Goal: Transaction & Acquisition: Download file/media

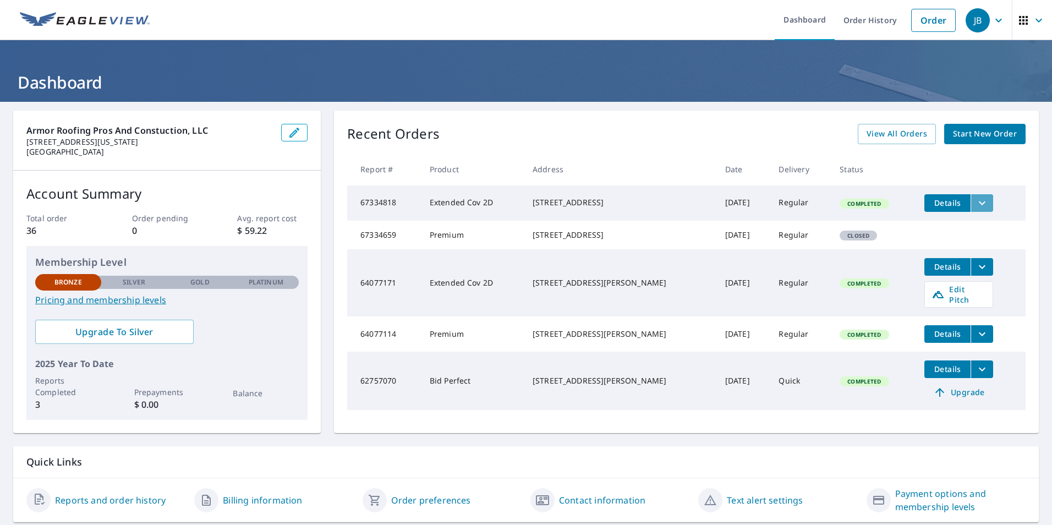
click at [976, 197] on icon "filesDropdownBtn-67334818" at bounding box center [982, 202] width 13 height 13
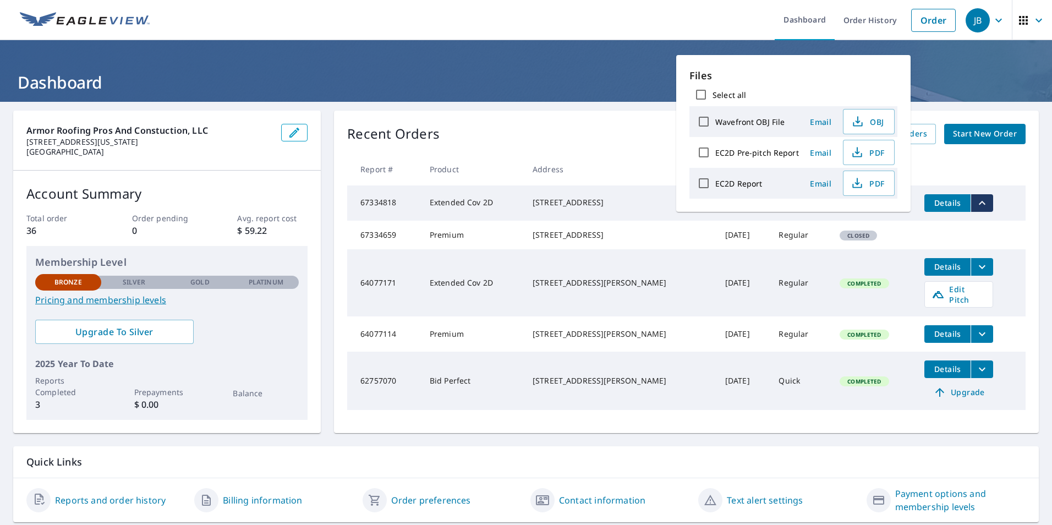
click at [982, 173] on th at bounding box center [971, 169] width 110 height 32
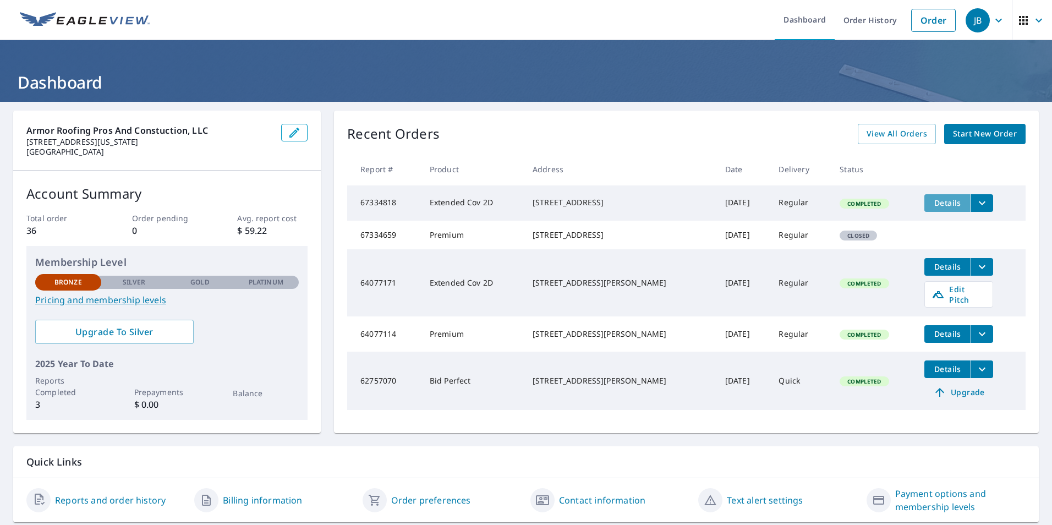
click at [944, 204] on span "Details" at bounding box center [947, 203] width 33 height 10
click at [976, 205] on icon "filesDropdownBtn-67334818" at bounding box center [982, 202] width 13 height 13
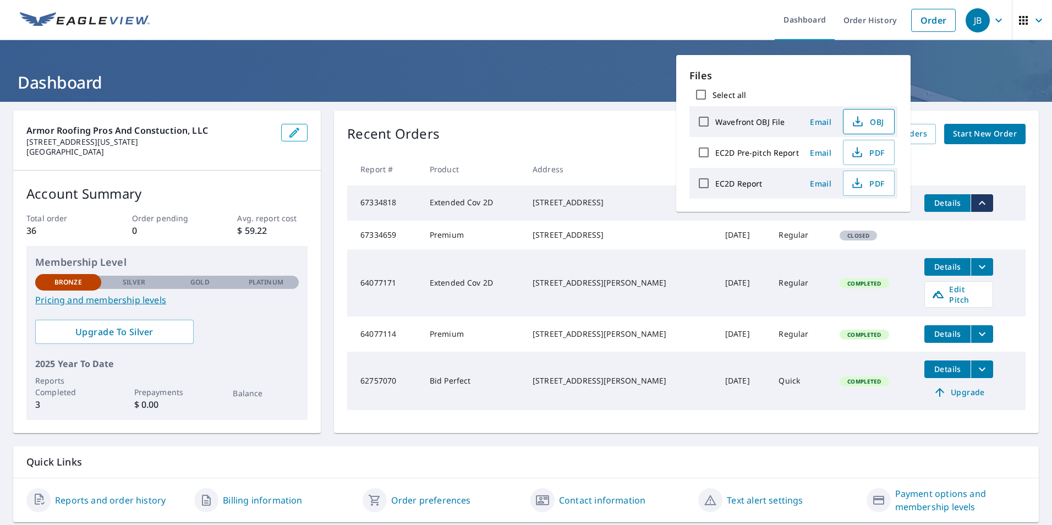
click at [876, 121] on span "OBJ" at bounding box center [867, 121] width 35 height 13
click at [1034, 157] on div "Armor Roofing Pros and Constuction, LLC [STREET_ADDRESS][US_STATE] Account Summ…" at bounding box center [526, 316] width 1052 height 429
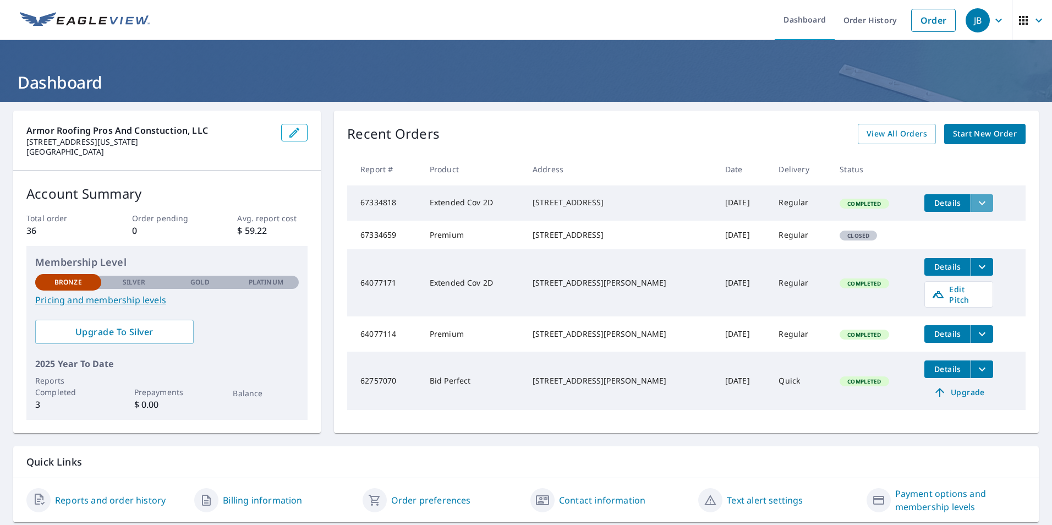
click at [976, 200] on icon "filesDropdownBtn-67334818" at bounding box center [982, 202] width 13 height 13
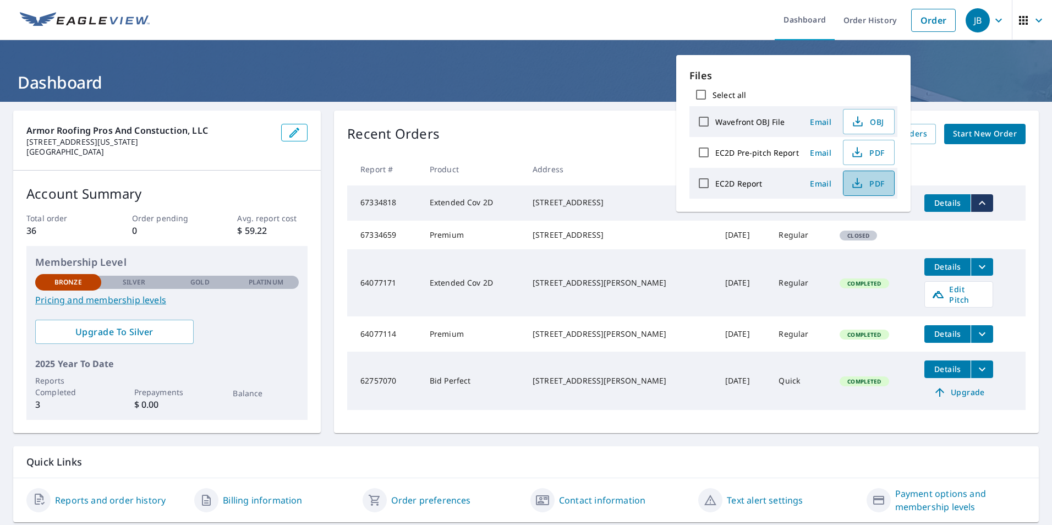
click at [871, 178] on span "PDF" at bounding box center [867, 183] width 35 height 13
